Goal: Task Accomplishment & Management: Complete application form

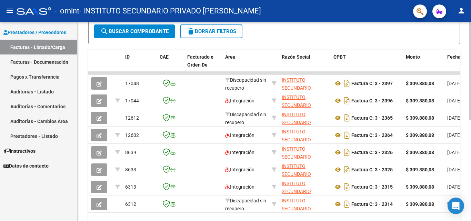
scroll to position [166, 0]
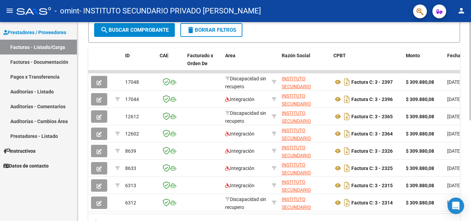
click at [458, 184] on div "Video tutorial PRESTADORES -> Listado de CPBTs Emitidos por Prestadores / Prove…" at bounding box center [275, 54] width 396 height 397
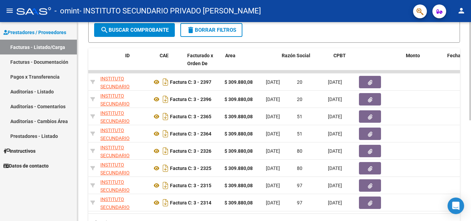
scroll to position [0, 0]
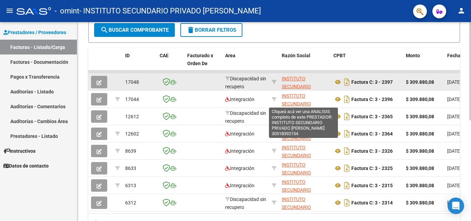
click at [297, 85] on span "INSTITUTO SECUNDARIO PRIVADO [PERSON_NAME]" at bounding box center [300, 90] width 37 height 29
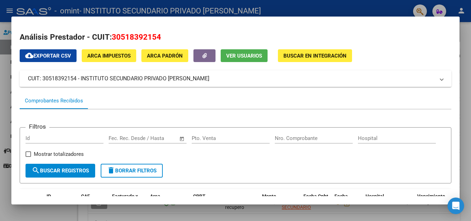
click at [7, 17] on div at bounding box center [235, 110] width 471 height 221
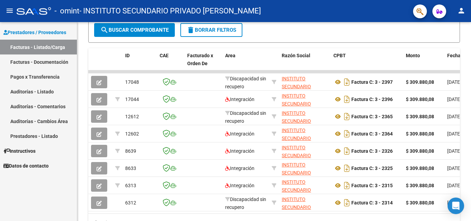
click at [58, 64] on link "Facturas - Documentación" at bounding box center [38, 61] width 77 height 15
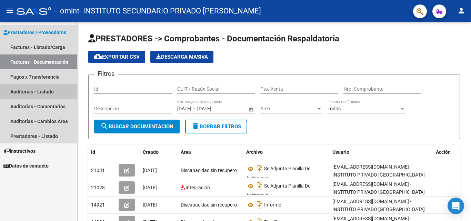
click at [41, 94] on link "Auditorías - Listado" at bounding box center [38, 91] width 77 height 15
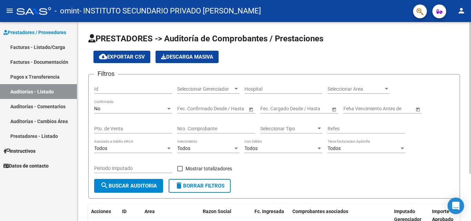
click at [471, 33] on div at bounding box center [470, 98] width 2 height 152
click at [32, 47] on link "Facturas - Listado/Carga" at bounding box center [38, 47] width 77 height 15
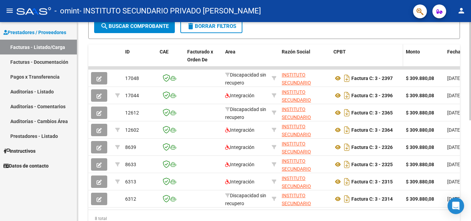
scroll to position [169, 0]
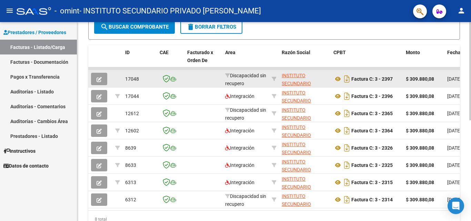
click at [98, 76] on span "button" at bounding box center [99, 79] width 5 height 6
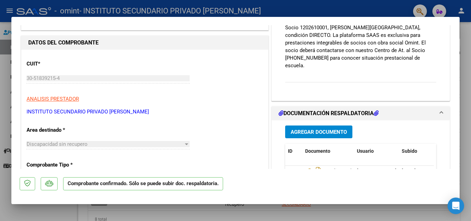
scroll to position [37, 0]
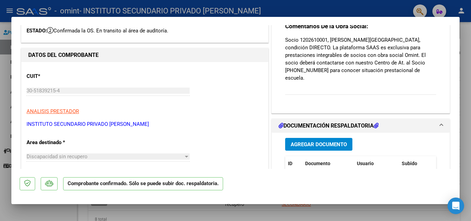
drag, startPoint x: 452, startPoint y: 51, endPoint x: 452, endPoint y: 43, distance: 7.6
click at [452, 43] on mat-dialog-content "COMPROBANTE VER COMPROBANTE ESTADO: Confirmada la OS. En transito al área de au…" at bounding box center [235, 97] width 448 height 144
click at [410, 80] on div "Comentarios De la Obra Social: Socio 1202610001, [PERSON_NAME][GEOGRAPHIC_DATA]…" at bounding box center [360, 62] width 151 height 80
drag, startPoint x: 377, startPoint y: 74, endPoint x: 282, endPoint y: 38, distance: 101.3
click at [285, 38] on div "Comentarios De la Obra Social: Socio 1202610001, [PERSON_NAME][GEOGRAPHIC_DATA]…" at bounding box center [360, 62] width 151 height 80
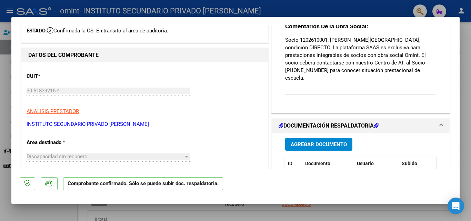
copy p "S"
type input "$ 0,00"
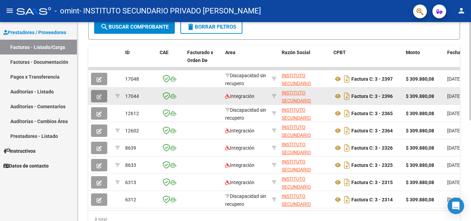
click at [103, 100] on button "button" at bounding box center [99, 96] width 16 height 12
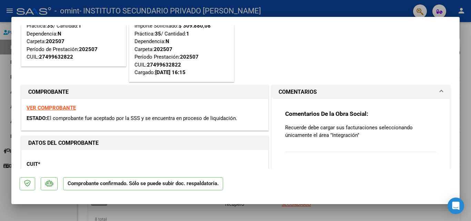
scroll to position [69, 0]
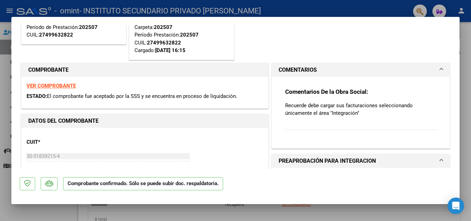
type input "$ 0,00"
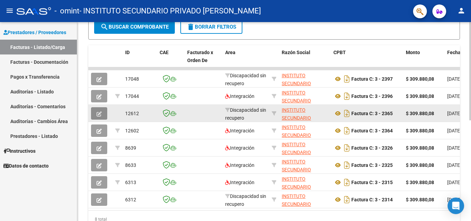
click at [98, 115] on icon "button" at bounding box center [99, 113] width 5 height 5
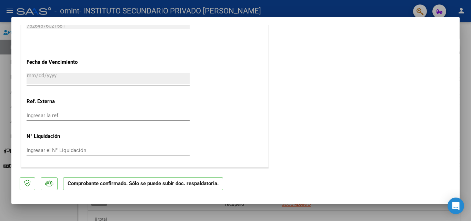
scroll to position [0, 0]
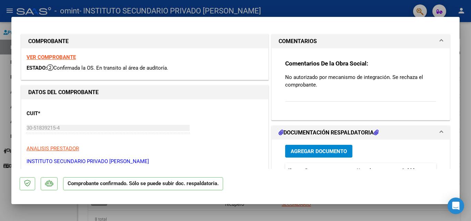
type input "$ 0,00"
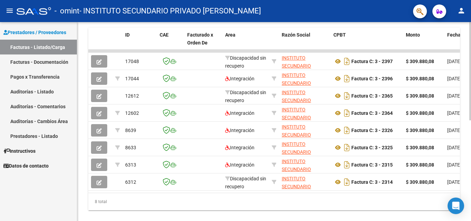
scroll to position [188, 0]
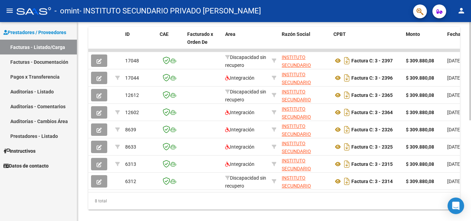
click at [466, 127] on div "Video tutorial PRESTADORES -> Listado de CPBTs Emitidos por Prestadores / Prove…" at bounding box center [275, 32] width 396 height 397
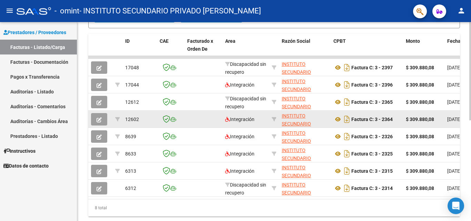
scroll to position [169, 0]
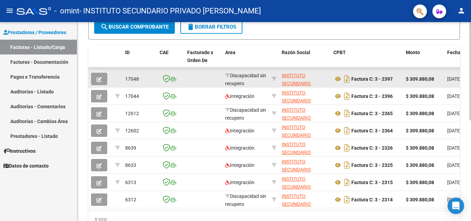
click at [98, 80] on icon "button" at bounding box center [99, 79] width 5 height 5
